Goal: Check status: Check status

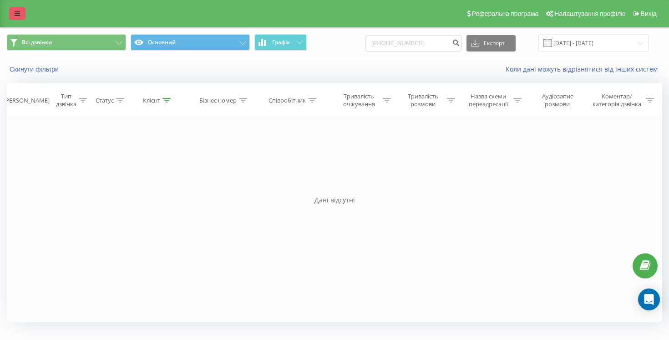
click at [15, 16] on icon at bounding box center [17, 13] width 5 height 6
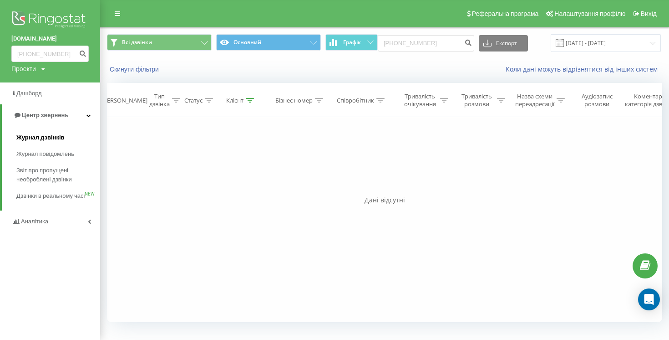
click at [71, 134] on link "Журнал дзвінків" at bounding box center [58, 137] width 84 height 16
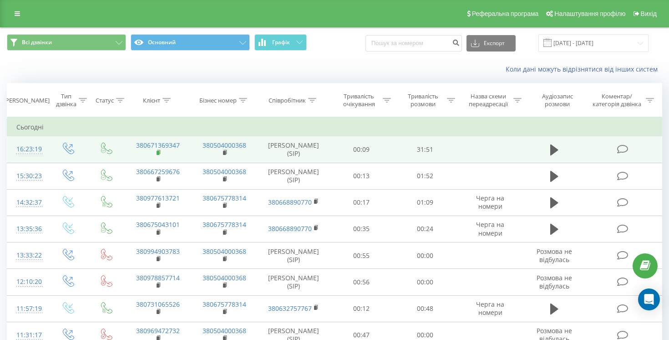
click at [159, 152] on rect at bounding box center [158, 153] width 3 height 4
